Goal: Use online tool/utility: Use online tool/utility

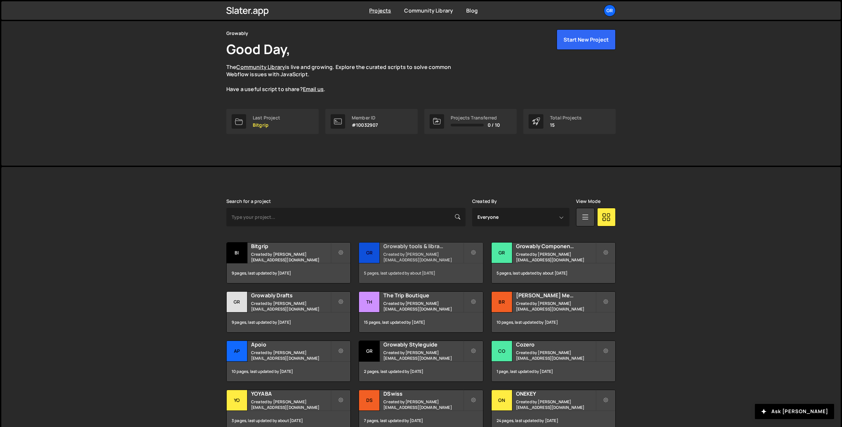
scroll to position [31, 0]
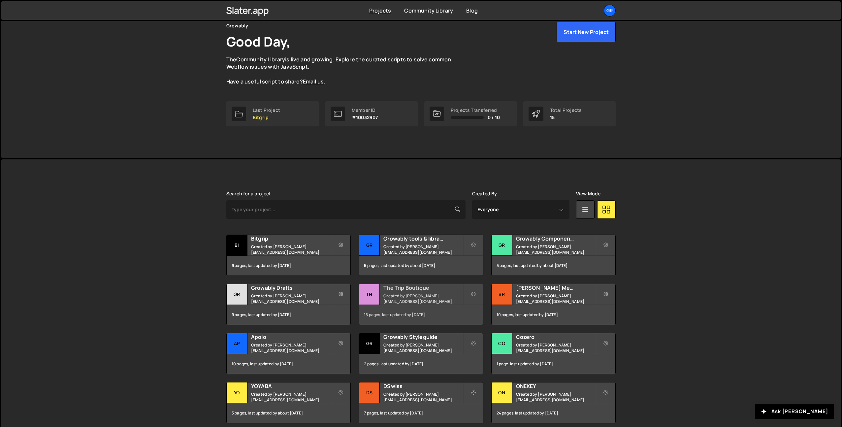
click at [410, 289] on h2 "The Trip Boutique" at bounding box center [424, 287] width 80 height 7
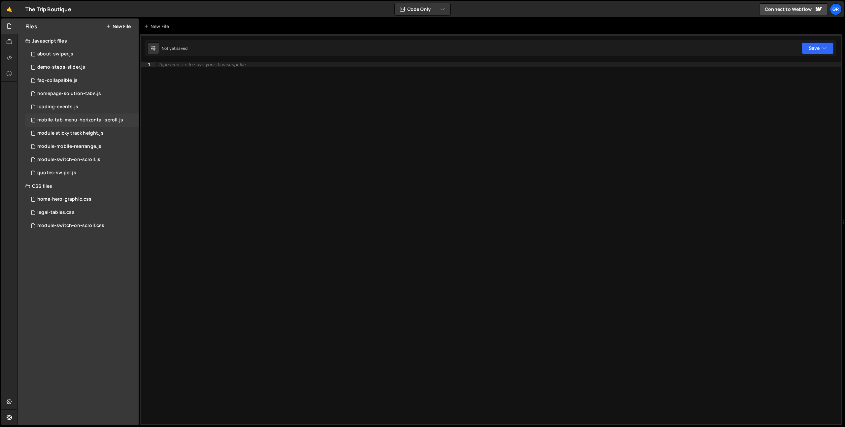
click at [78, 117] on div "0 mobile-tab-menu-horizontal-scroll.js 0" at bounding box center [81, 120] width 113 height 13
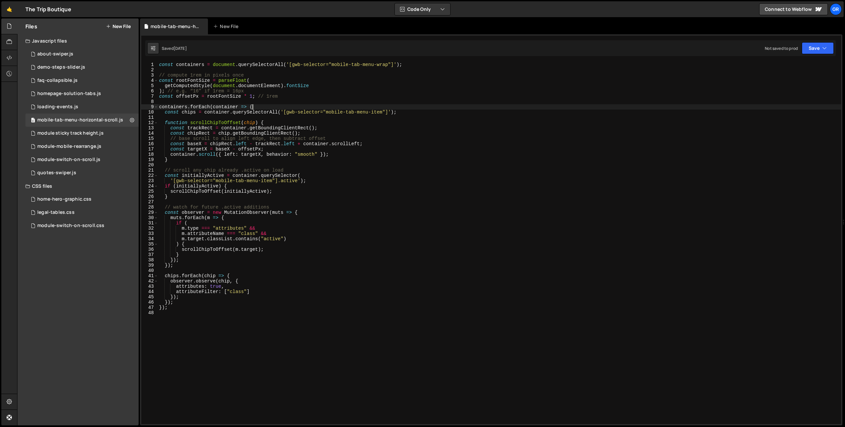
click at [301, 105] on div "const containers = document . querySelectorAll ( '[gwb-selector="mobile-tab-men…" at bounding box center [499, 248] width 683 height 373
type textarea "});"
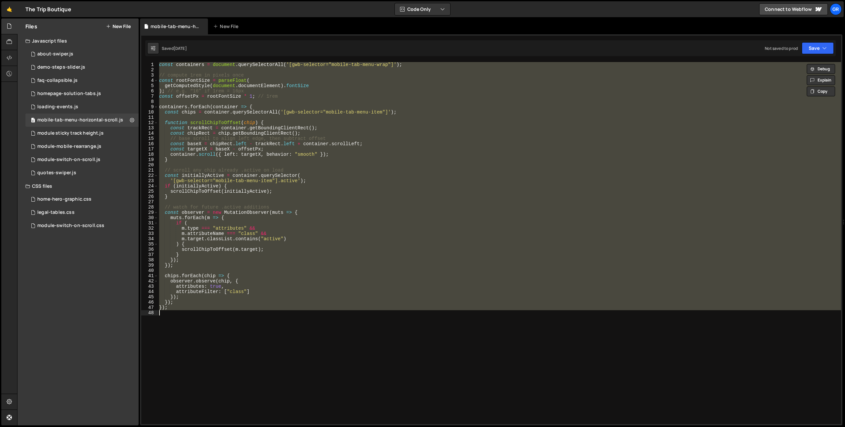
click at [376, 165] on div "const containers = document . querySelectorAll ( '[gwb-selector="mobile-tab-men…" at bounding box center [499, 248] width 683 height 373
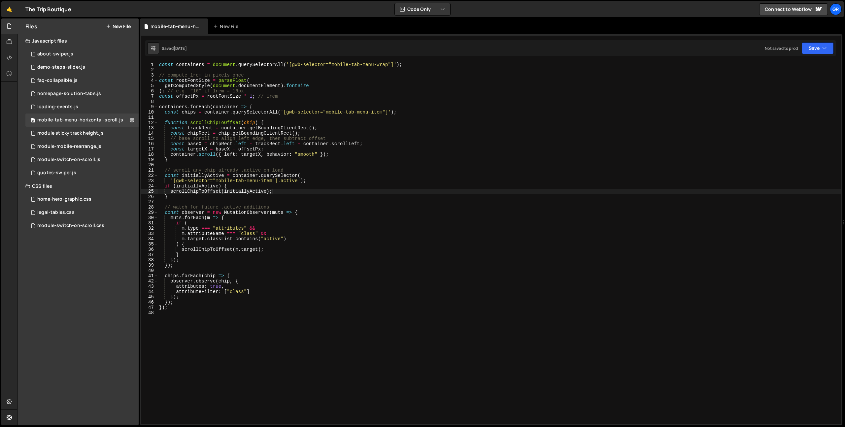
click at [348, 193] on div "const containers = document . querySelectorAll ( '[gwb-selector="mobile-tab-men…" at bounding box center [499, 248] width 683 height 373
type textarea "scrollChipToOffset(initiallyActive);"
click at [11, 28] on icon at bounding box center [9, 25] width 5 height 7
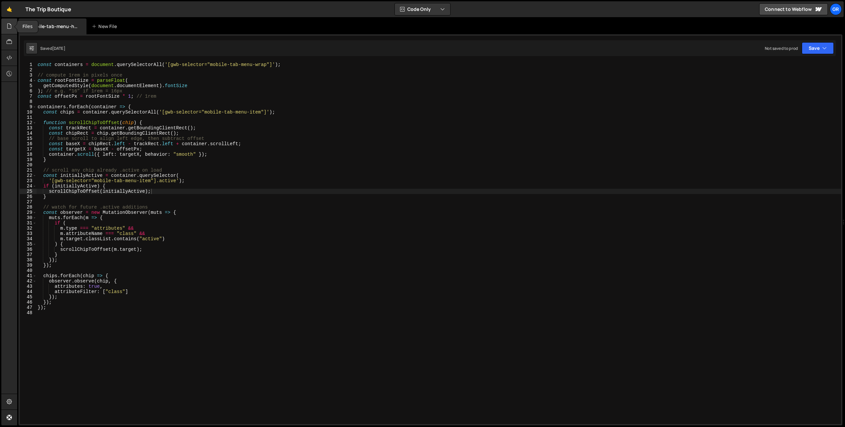
click at [11, 28] on icon at bounding box center [9, 25] width 5 height 7
